Goal: Task Accomplishment & Management: Use online tool/utility

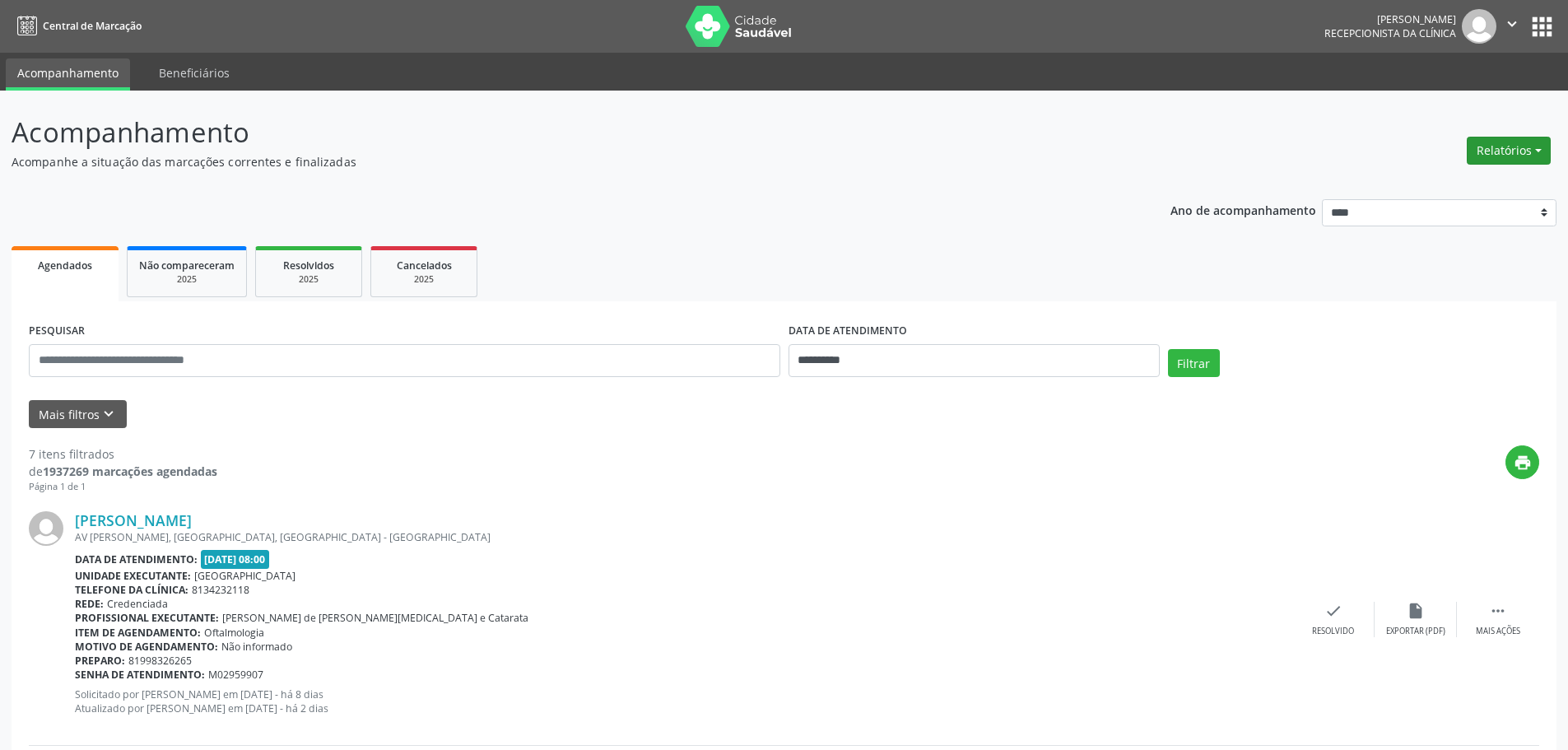
click at [1495, 158] on button "Relatórios" at bounding box center [1509, 150] width 84 height 28
click at [1455, 186] on link "Agendamentos" at bounding box center [1463, 186] width 177 height 23
select select "*"
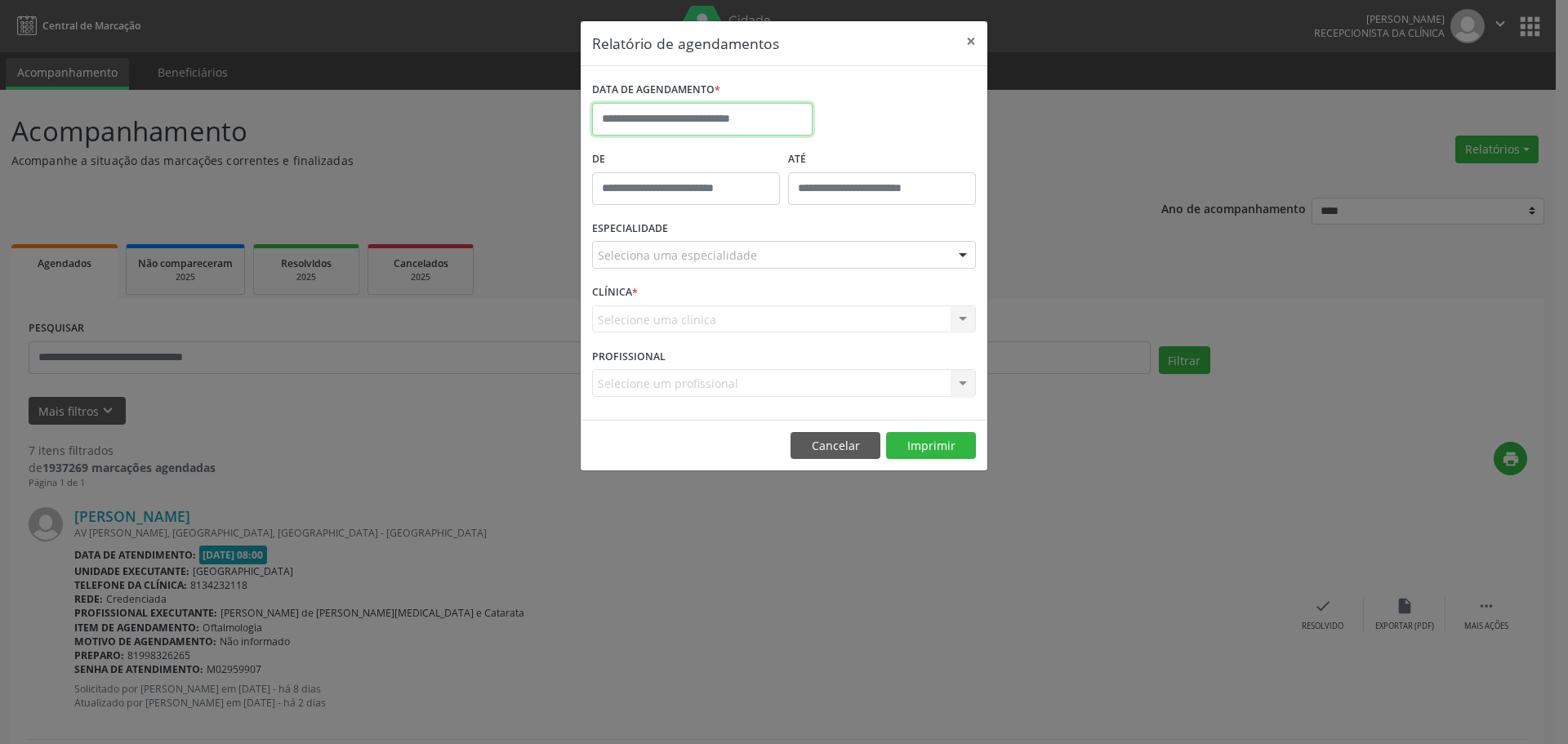
click at [631, 110] on input "text" at bounding box center [702, 119] width 220 height 32
click at [753, 236] on span "9" at bounding box center [754, 238] width 32 height 32
type input "**********"
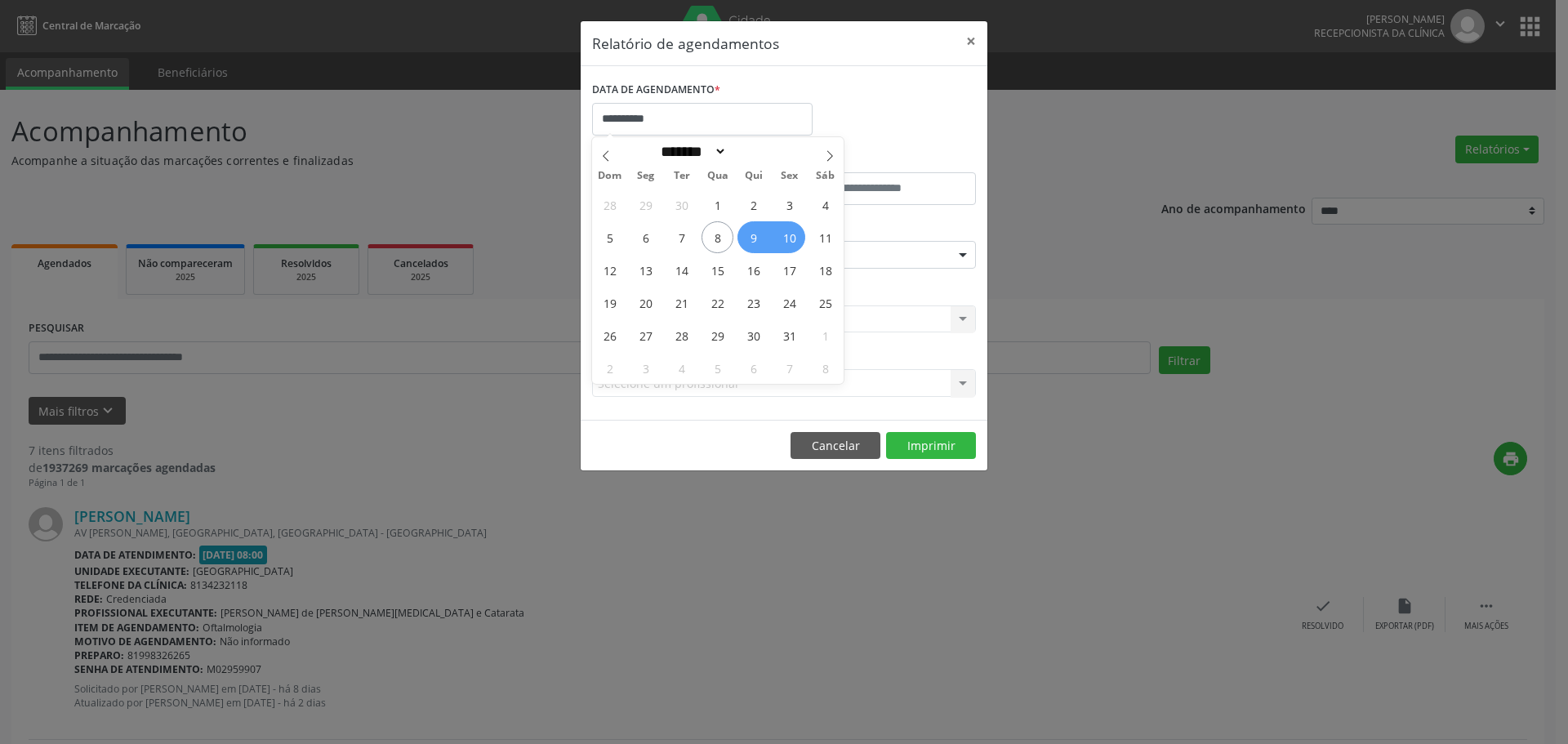
click at [789, 236] on span "10" at bounding box center [790, 238] width 32 height 32
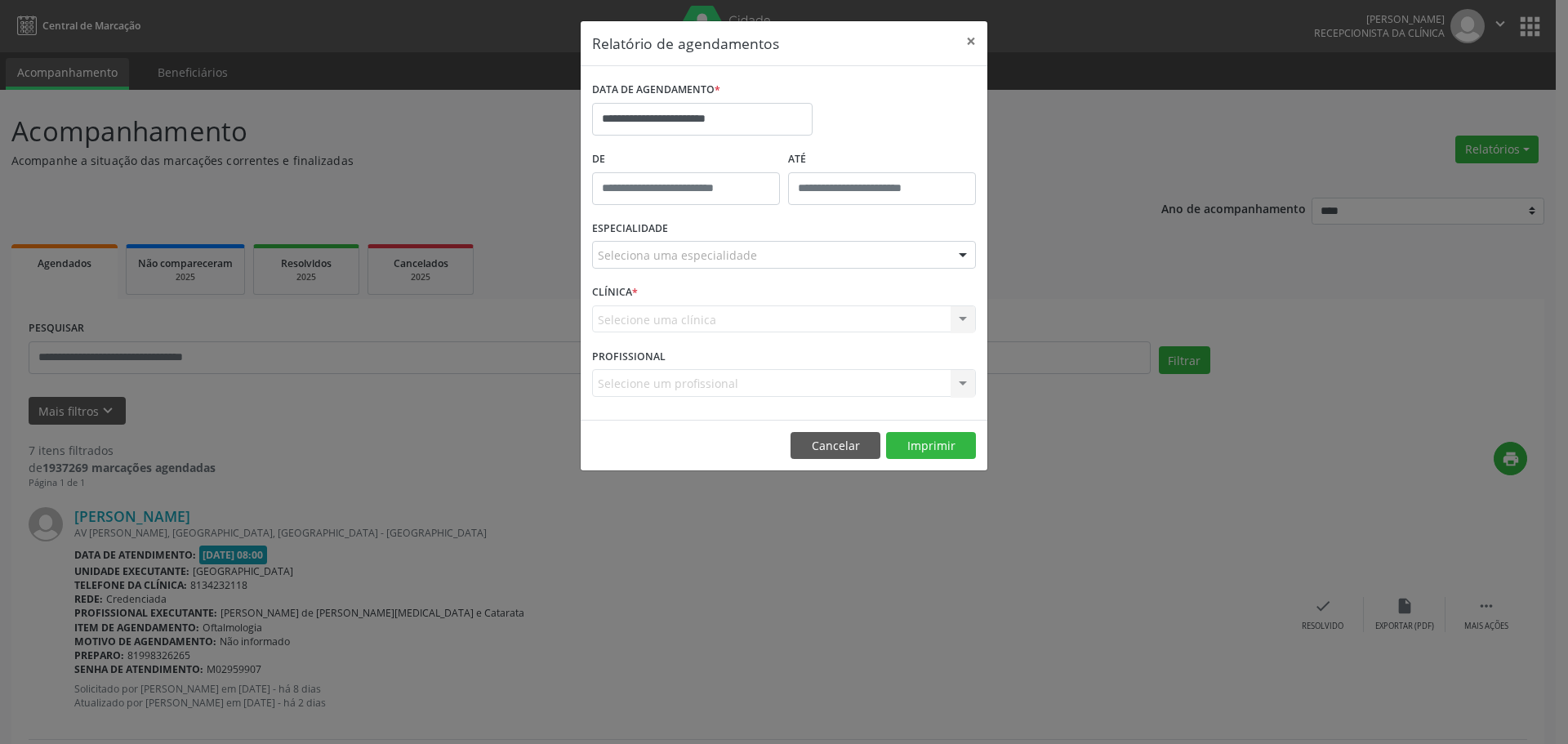
click at [694, 243] on div "Seleciona uma especialidade" at bounding box center [784, 255] width 384 height 28
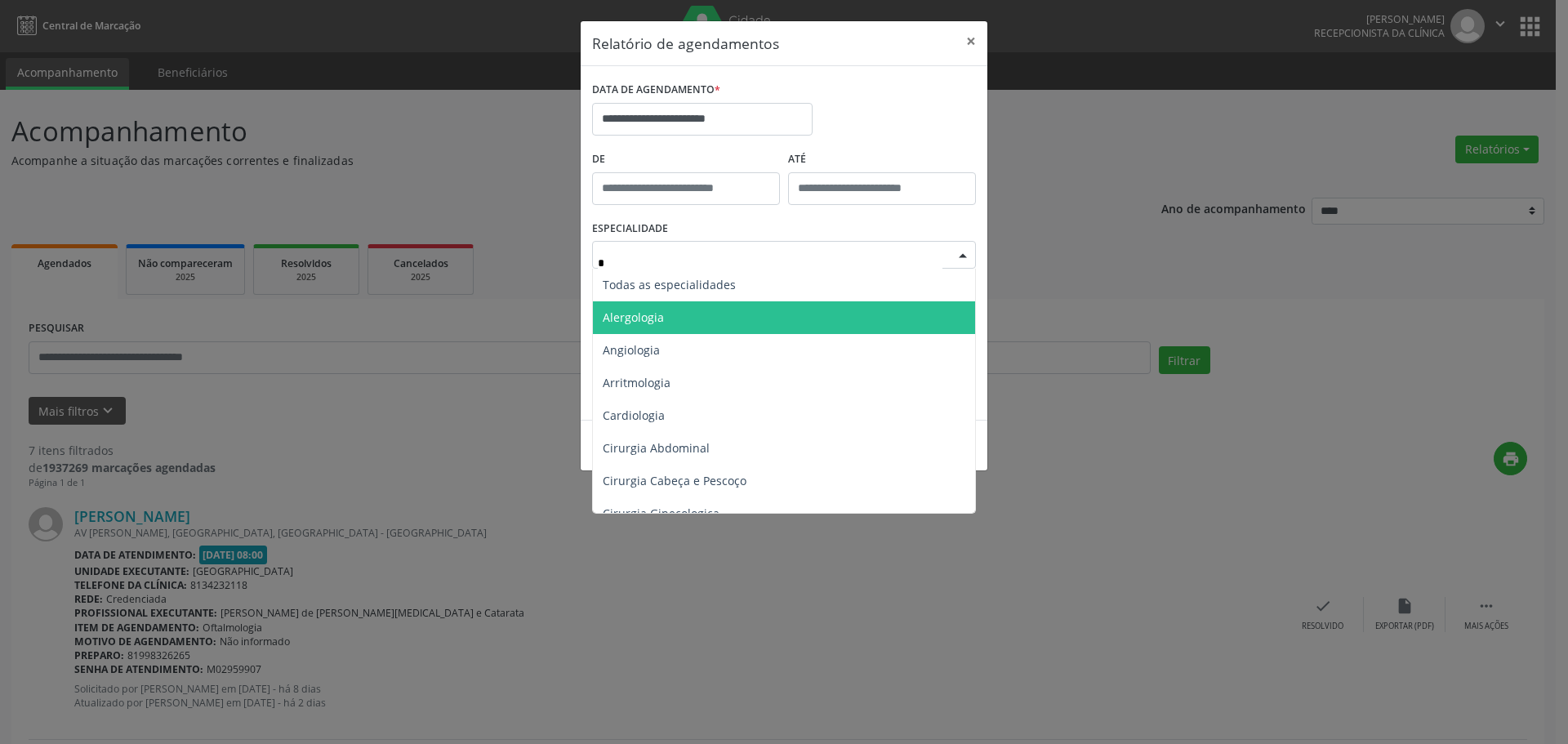
type input "**"
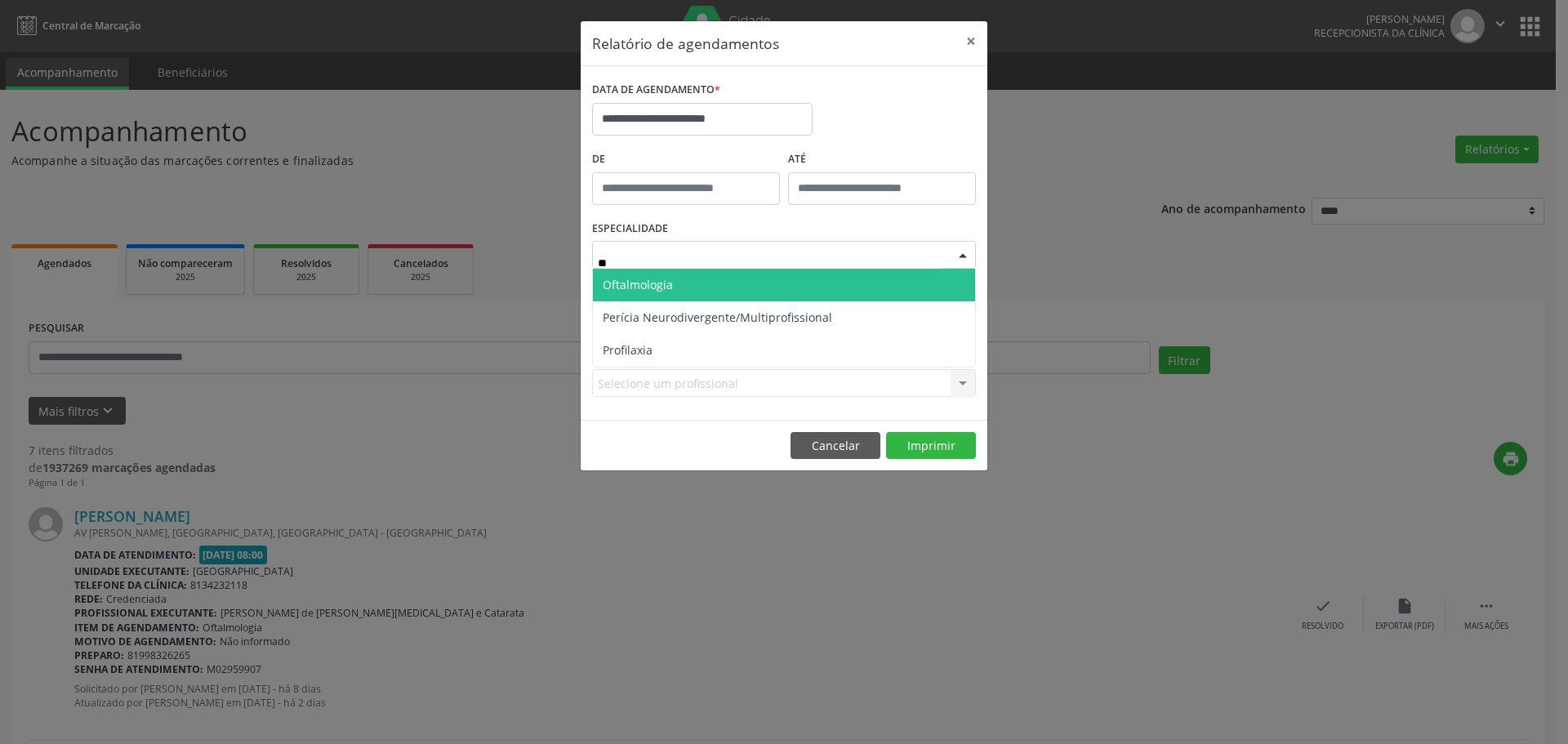
click at [655, 278] on span "Oftalmologia" at bounding box center [638, 284] width 70 height 15
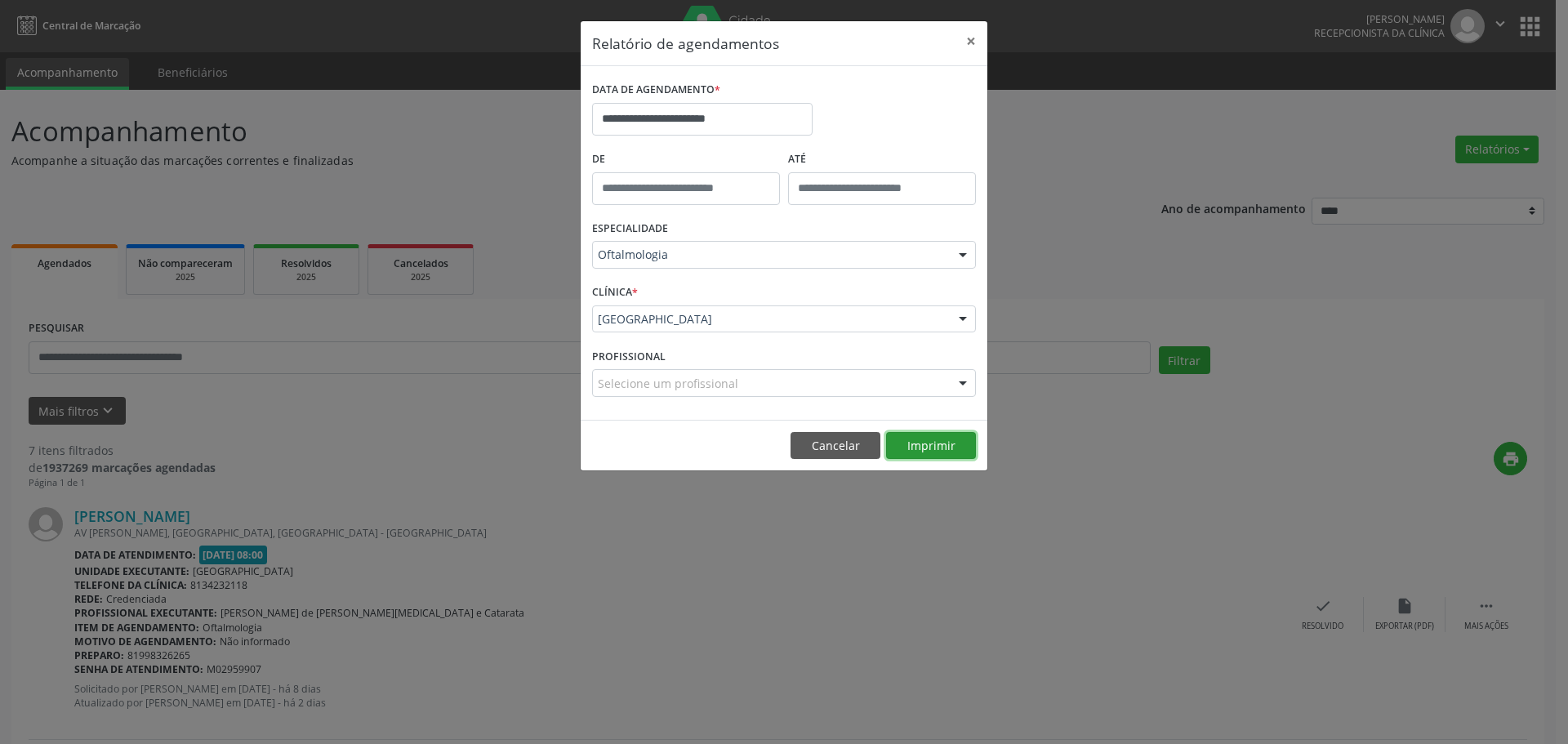
click at [927, 450] on button "Imprimir" at bounding box center [930, 446] width 90 height 28
click at [970, 38] on button "×" at bounding box center [971, 41] width 32 height 40
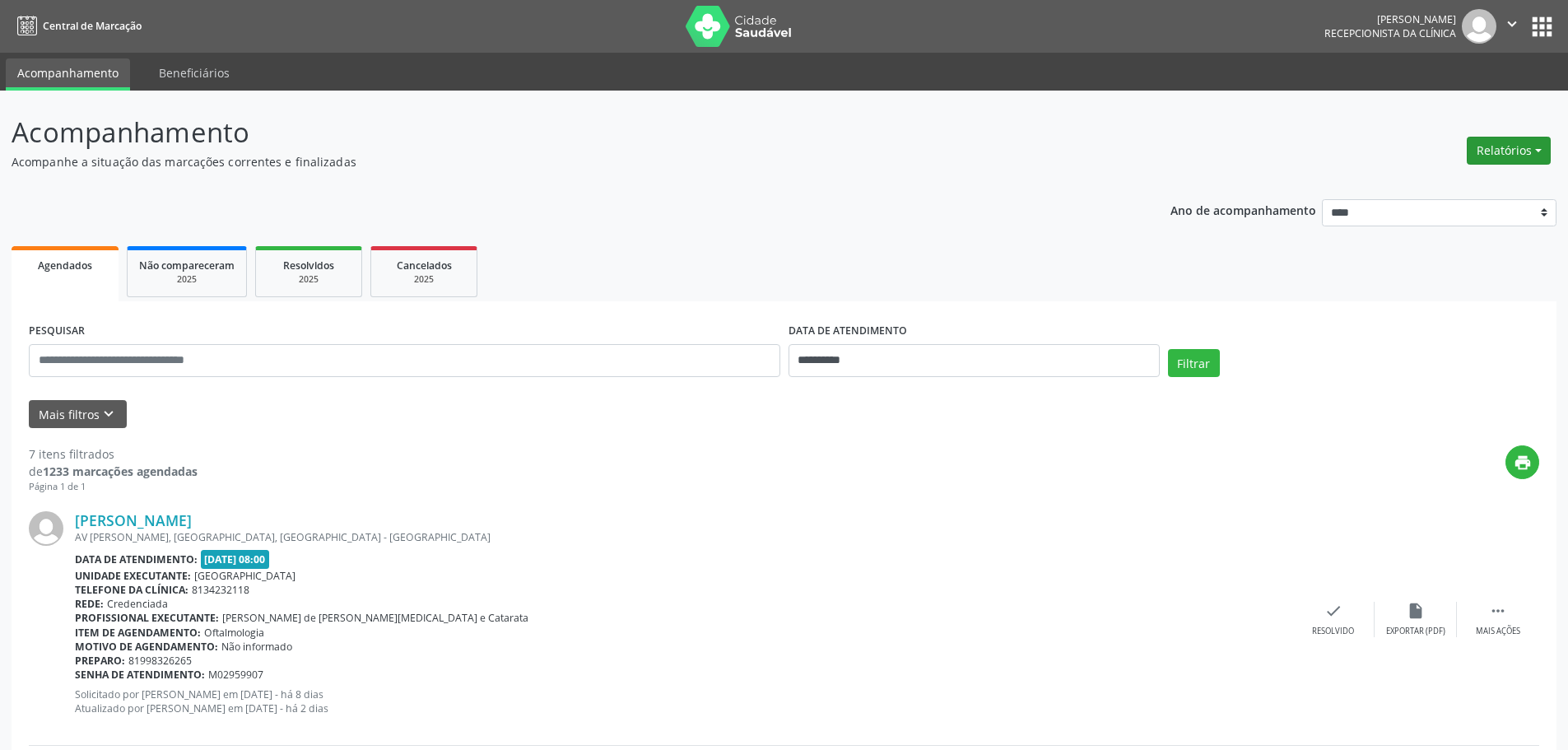
click at [1491, 148] on button "Relatórios" at bounding box center [1509, 150] width 84 height 28
click at [1438, 189] on link "Agendamentos" at bounding box center [1463, 186] width 177 height 23
select select "*"
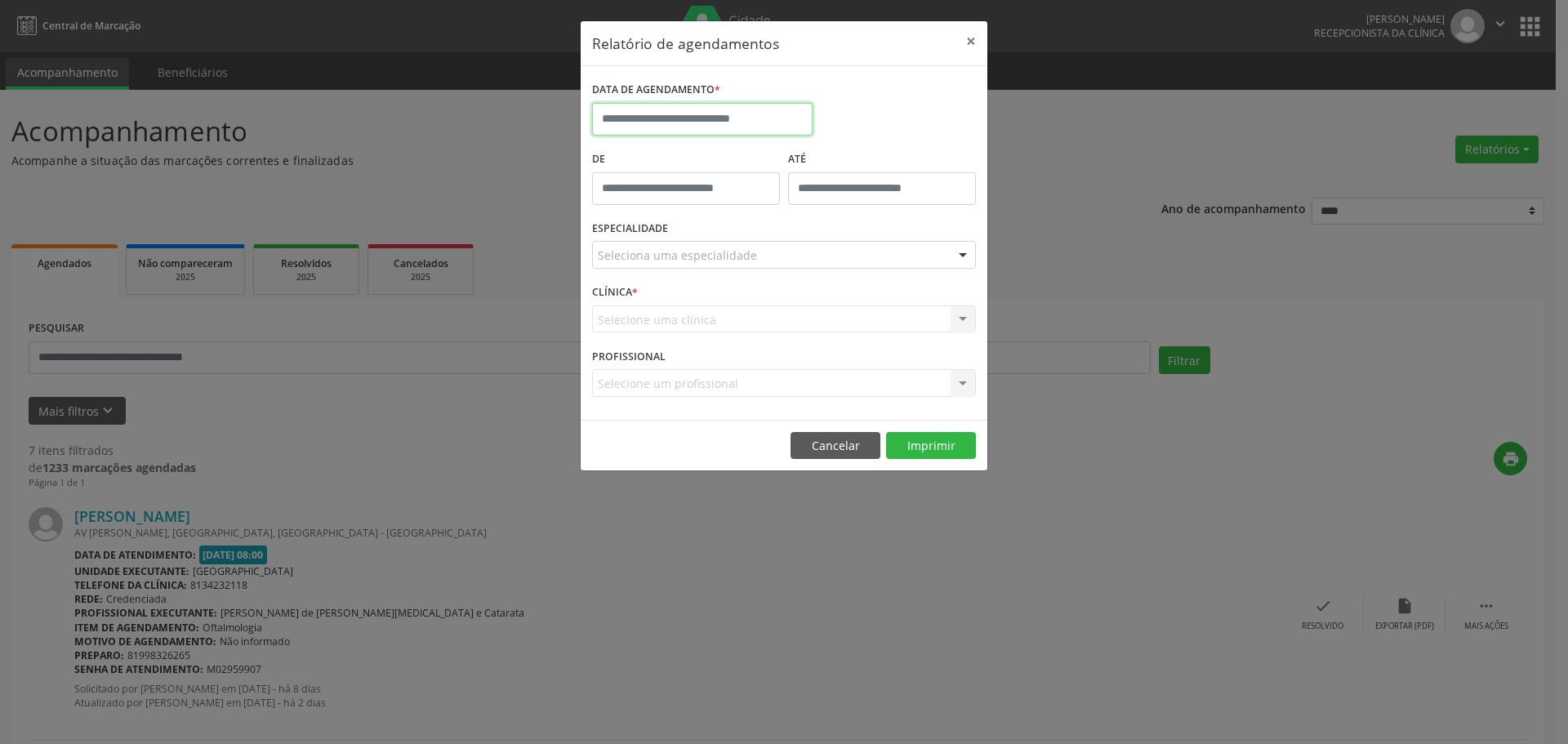
click at [700, 112] on input "text" at bounding box center [702, 119] width 220 height 32
click at [746, 236] on span "9" at bounding box center [754, 238] width 32 height 32
type input "**********"
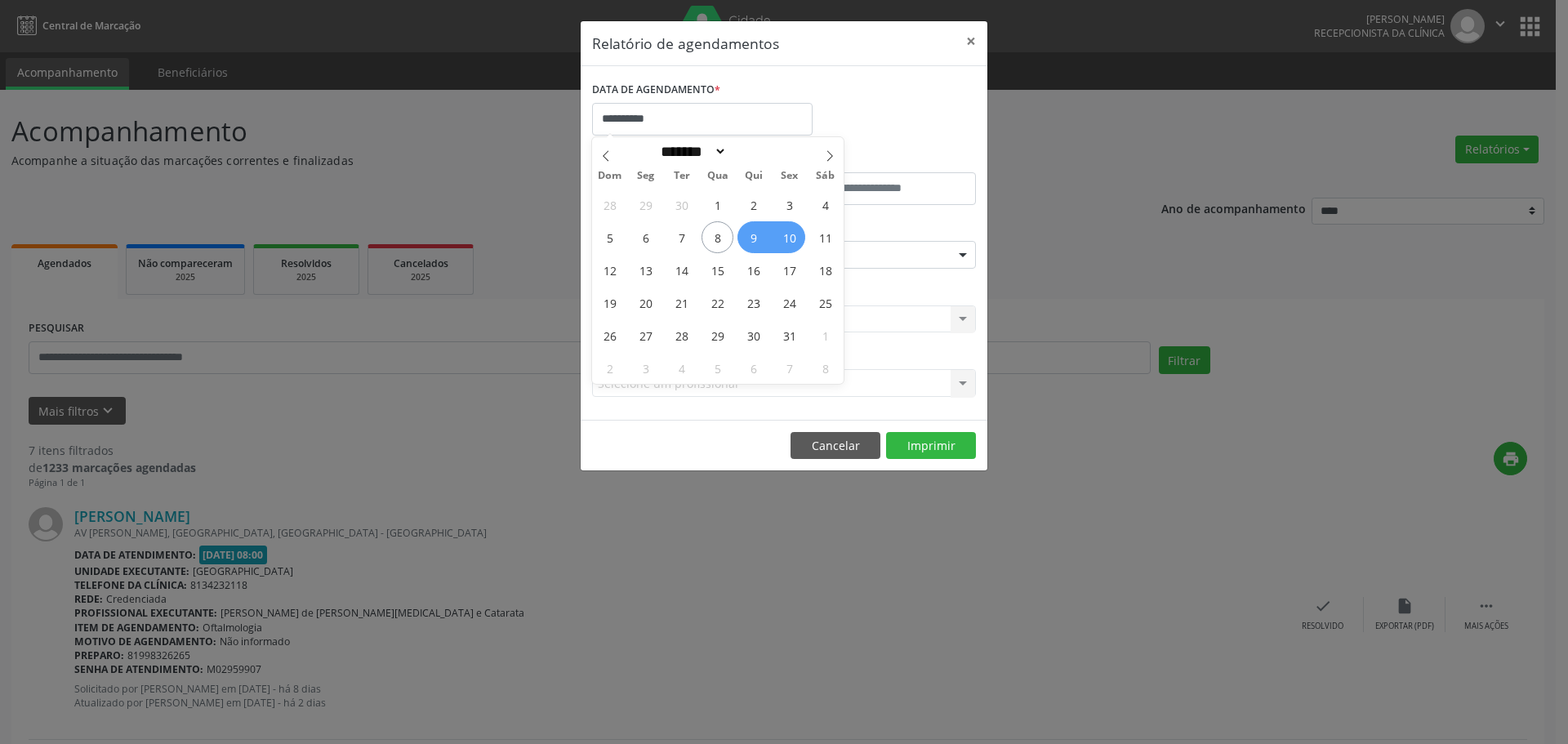
click at [789, 238] on span "10" at bounding box center [790, 238] width 32 height 32
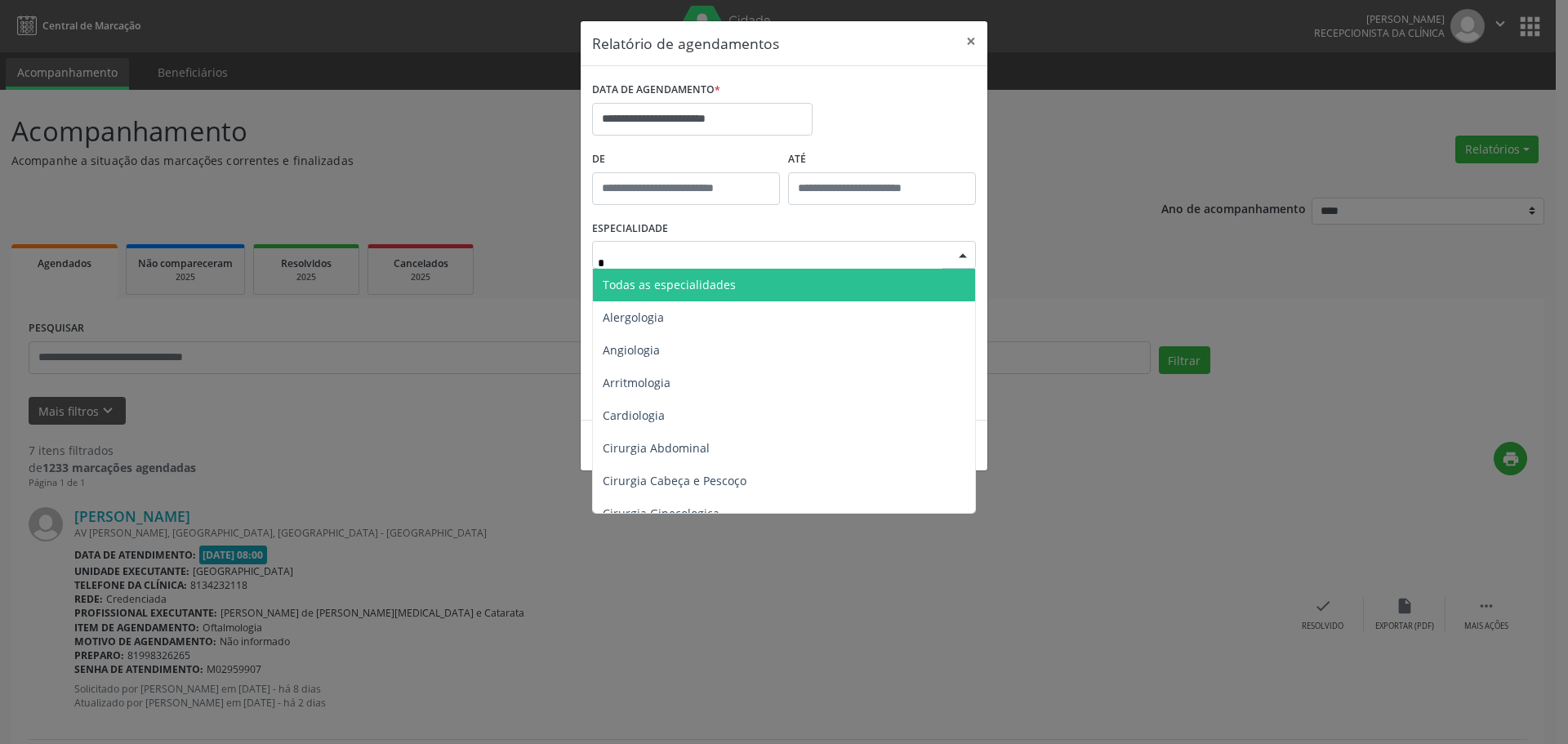
type input "**"
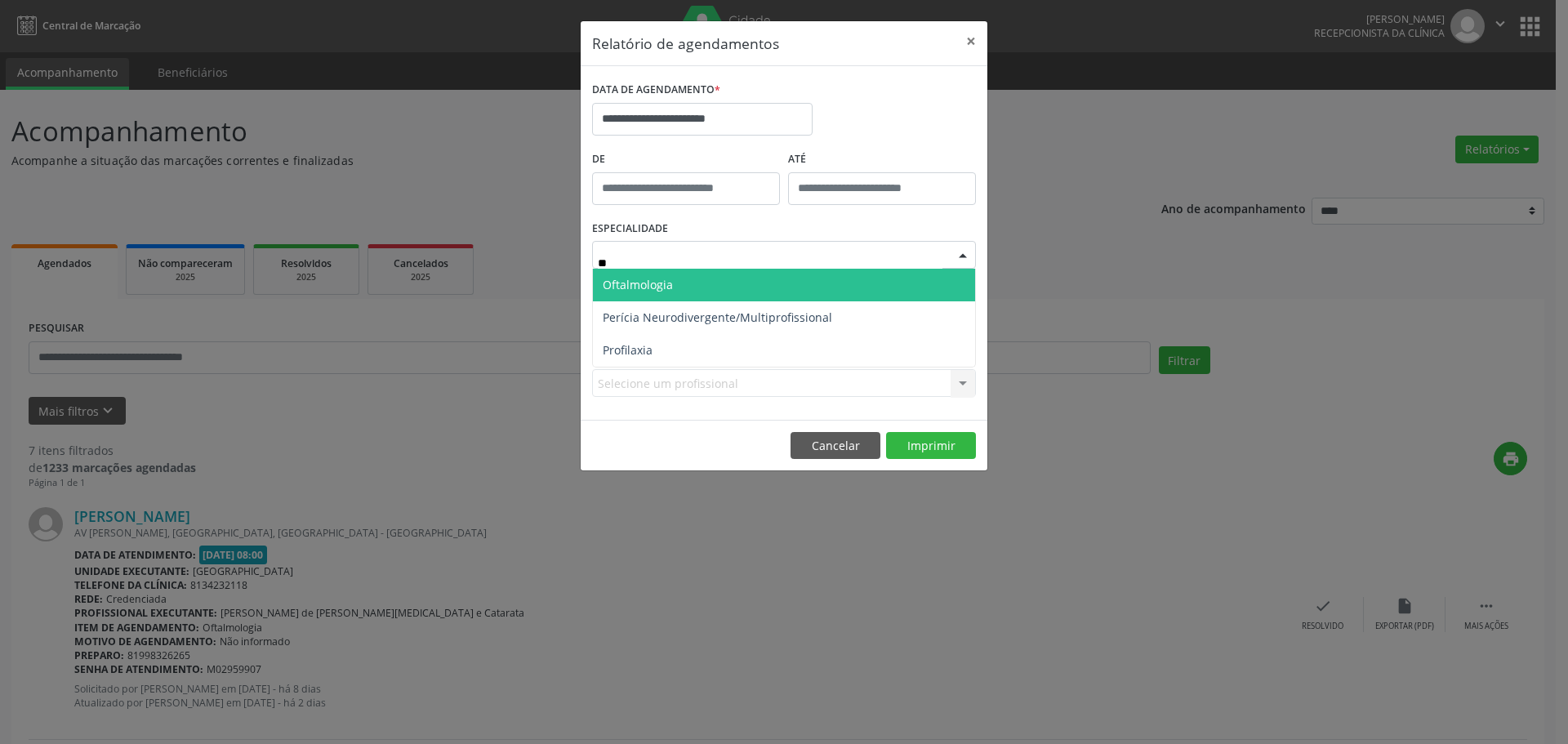
click at [648, 279] on span "Oftalmologia" at bounding box center [638, 284] width 70 height 15
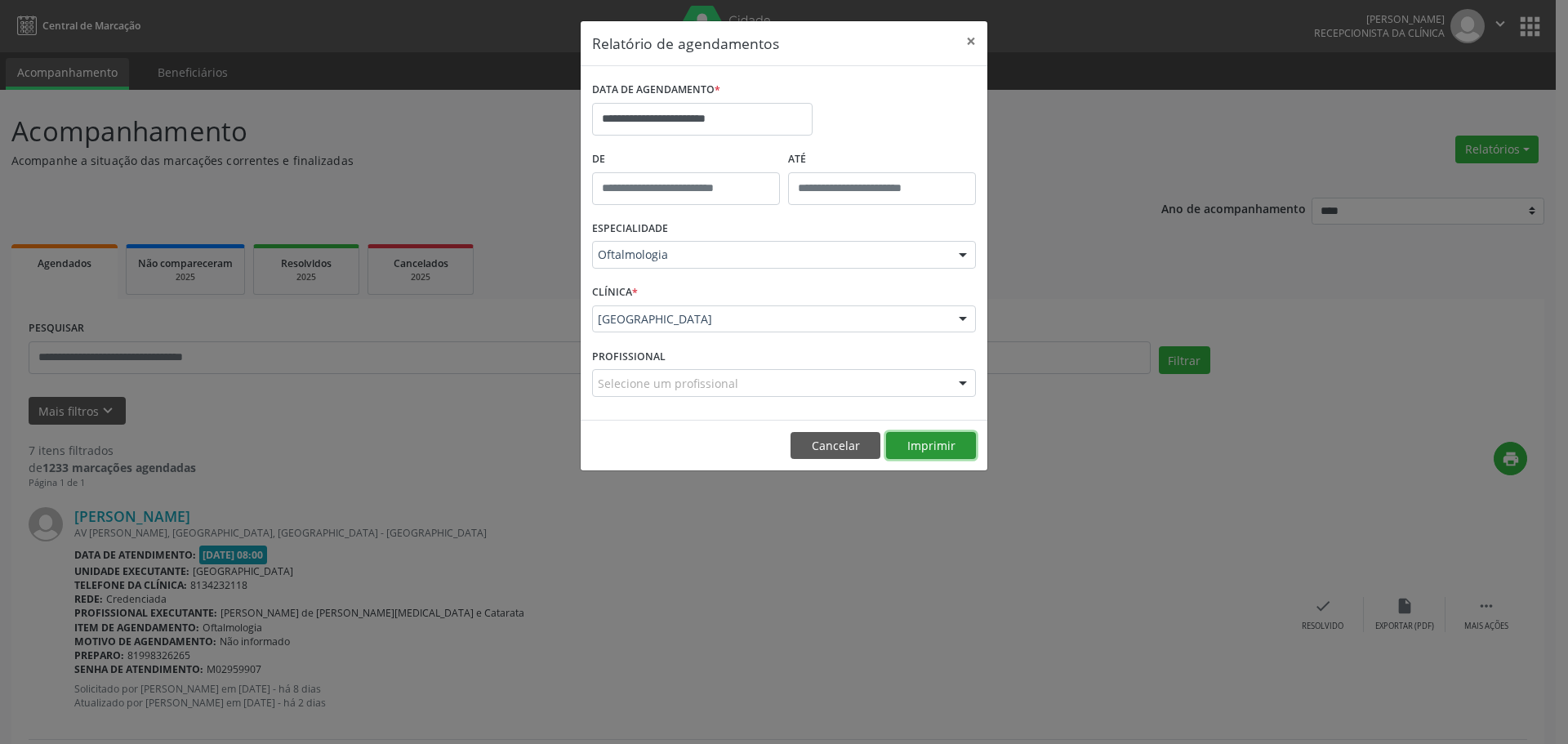
click at [920, 447] on button "Imprimir" at bounding box center [930, 446] width 90 height 28
click at [922, 450] on button "Imprimir" at bounding box center [930, 446] width 90 height 28
click at [973, 44] on button "×" at bounding box center [971, 41] width 32 height 40
